Goal: Task Accomplishment & Management: Manage account settings

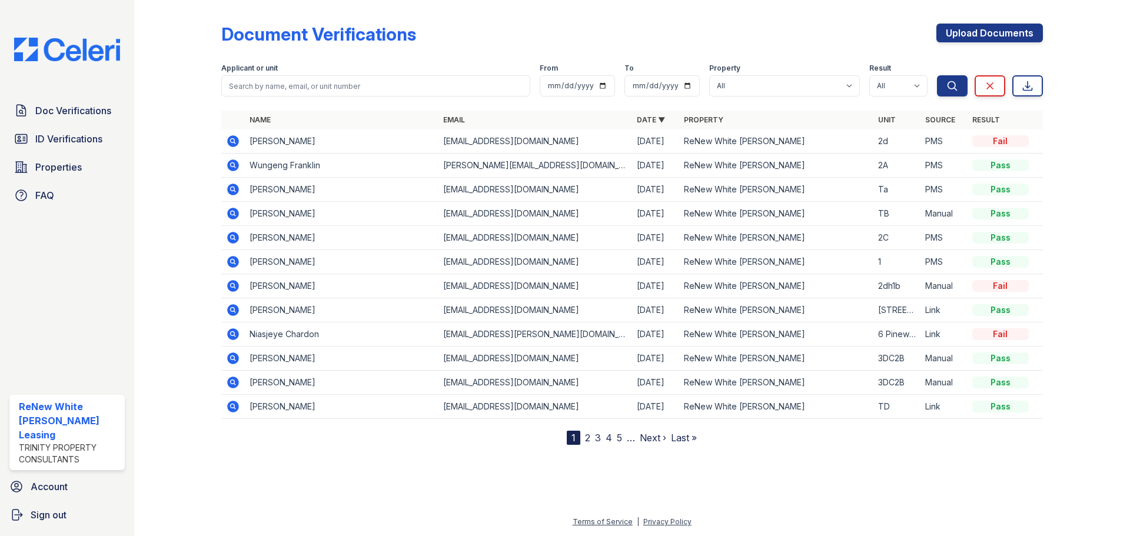
drag, startPoint x: 56, startPoint y: 106, endPoint x: 41, endPoint y: 89, distance: 22.9
click at [56, 106] on span "Doc Verifications" at bounding box center [73, 111] width 76 height 14
click at [48, 108] on span "Doc Verifications" at bounding box center [73, 111] width 76 height 14
click at [63, 134] on span "ID Verifications" at bounding box center [68, 139] width 67 height 14
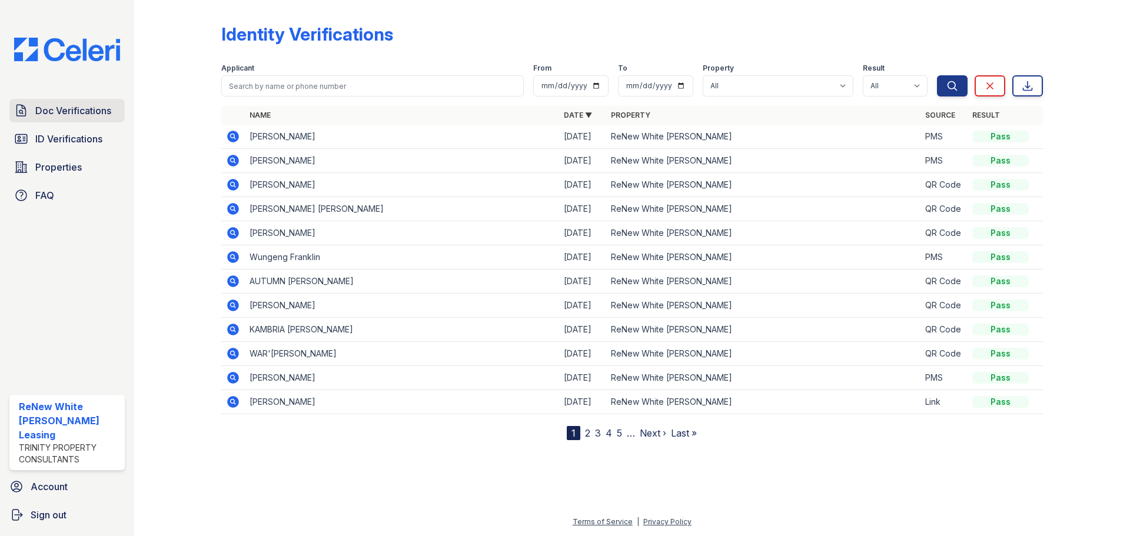
click at [66, 109] on span "Doc Verifications" at bounding box center [73, 111] width 76 height 14
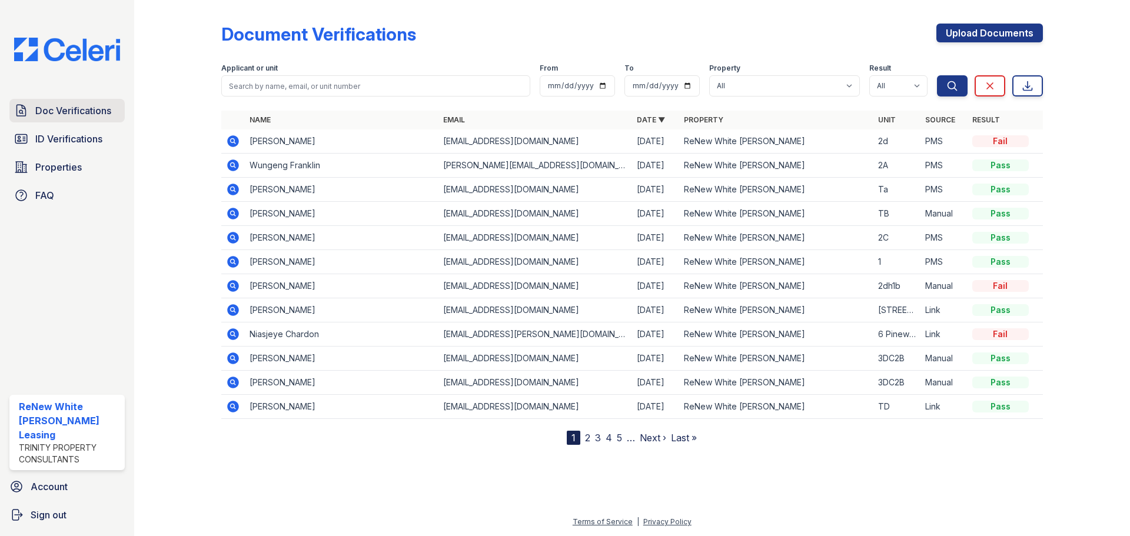
click at [75, 112] on span "Doc Verifications" at bounding box center [73, 111] width 76 height 14
click at [89, 140] on span "ID Verifications" at bounding box center [68, 139] width 67 height 14
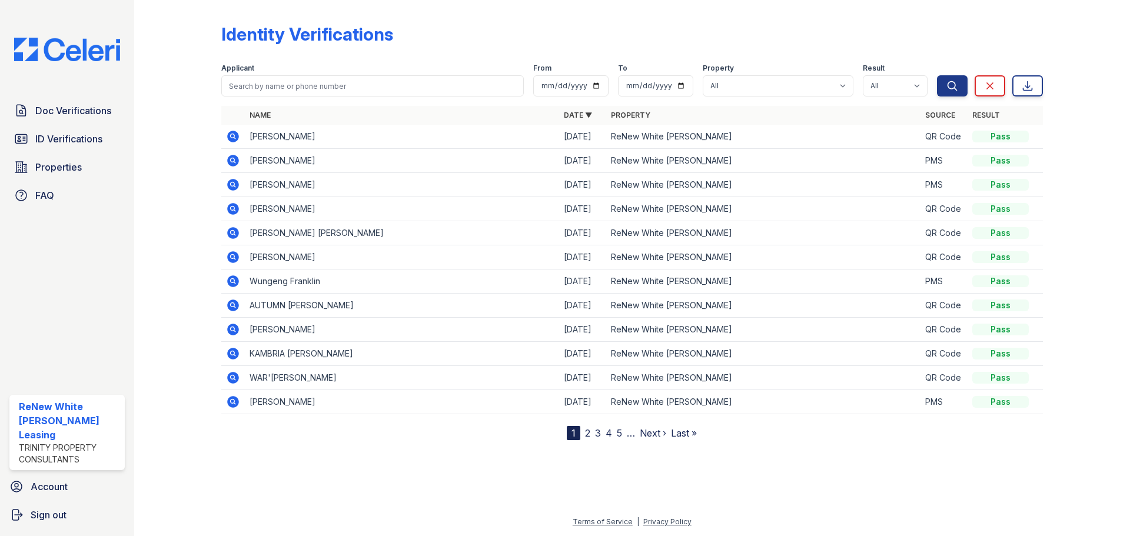
click at [233, 139] on icon at bounding box center [233, 137] width 12 height 12
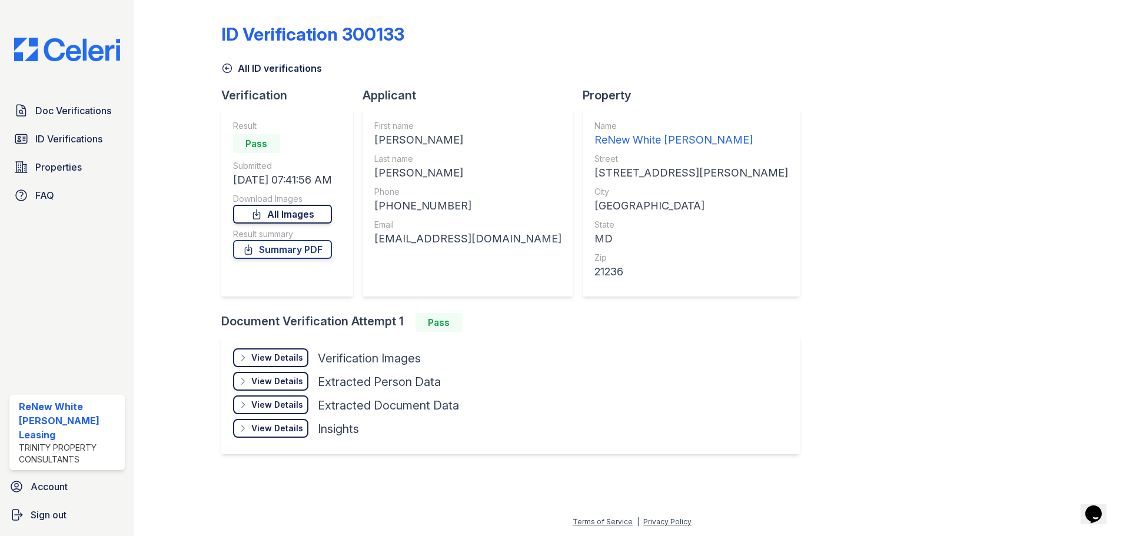
click at [294, 215] on link "All Images" at bounding box center [282, 214] width 99 height 19
